Goal: Task Accomplishment & Management: Manage account settings

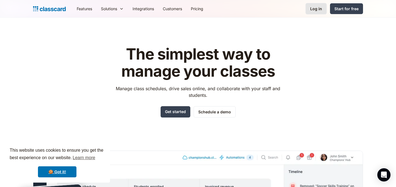
click at [315, 8] on div "Log in" at bounding box center [316, 9] width 12 height 6
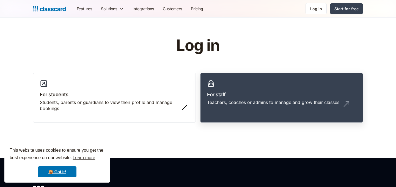
click at [225, 99] on div "Teachers, coaches or admins to manage and grow their classes" at bounding box center [273, 102] width 132 height 6
